Goal: Transaction & Acquisition: Purchase product/service

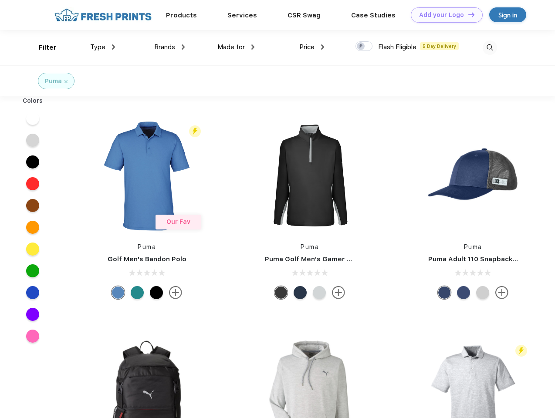
click at [444, 15] on link "Add your Logo Design Tool" at bounding box center [447, 14] width 72 height 15
click at [0, 0] on div "Design Tool" at bounding box center [0, 0] width 0 height 0
click at [468, 14] on link "Add your Logo Design Tool" at bounding box center [447, 14] width 72 height 15
click at [42, 47] on div "Filter" at bounding box center [48, 48] width 18 height 10
click at [103, 47] on span "Type" at bounding box center [97, 47] width 15 height 8
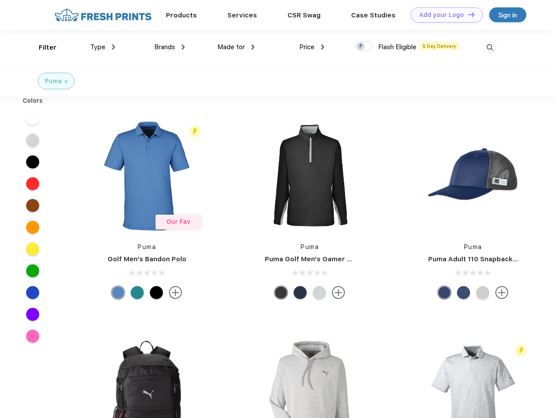
click at [169, 47] on span "Brands" at bounding box center [164, 47] width 21 height 8
click at [236, 47] on span "Made for" at bounding box center [230, 47] width 27 height 8
click at [312, 47] on span "Price" at bounding box center [306, 47] width 15 height 8
click at [364, 47] on div at bounding box center [364, 46] width 17 height 10
click at [361, 47] on input "checkbox" at bounding box center [359, 44] width 6 height 6
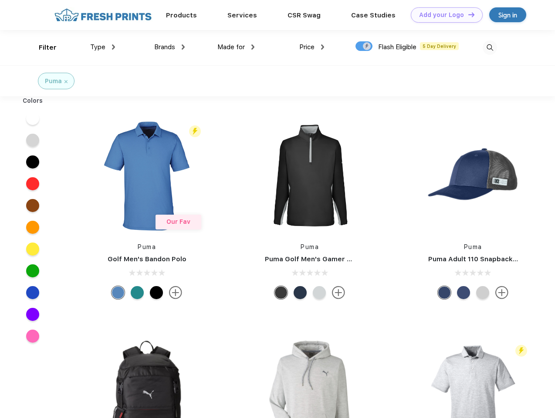
click at [490, 47] on img at bounding box center [490, 48] width 14 height 14
